Goal: Task Accomplishment & Management: Use online tool/utility

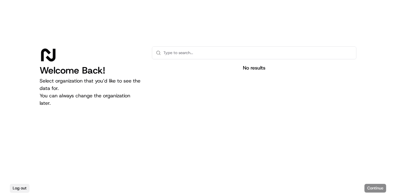
click at [16, 191] on button "Log out" at bounding box center [19, 188] width 19 height 9
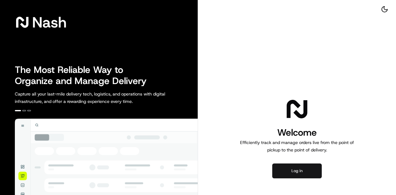
click at [293, 175] on button "Log in" at bounding box center [297, 171] width 50 height 15
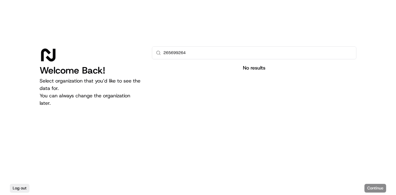
click at [158, 51] on icon at bounding box center [158, 52] width 5 height 5
click at [192, 58] on input "265699264" at bounding box center [257, 53] width 189 height 12
type input "2"
type input "w"
